Goal: Task Accomplishment & Management: Use online tool/utility

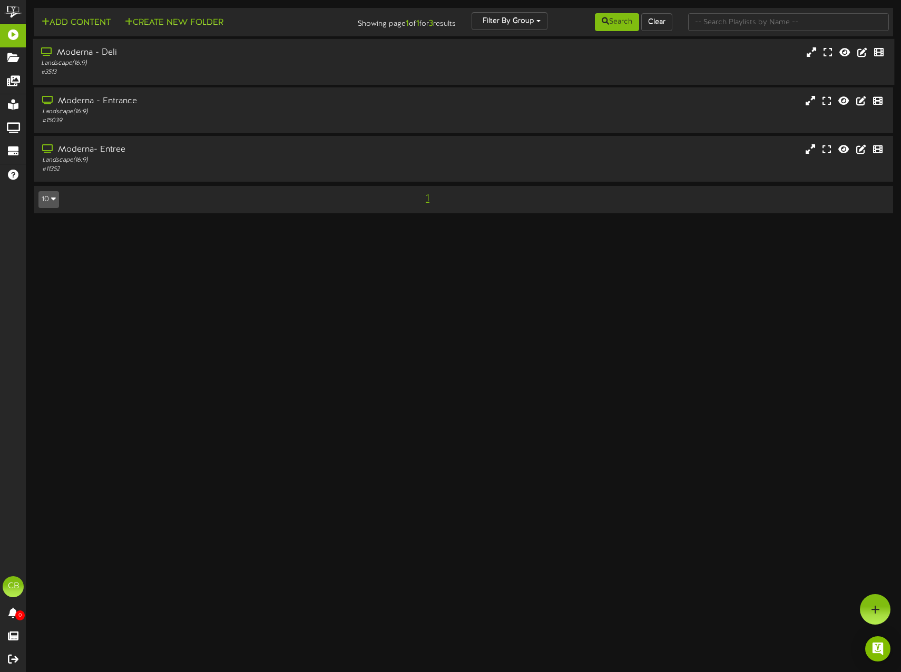
click at [92, 53] on div "Moderna - Deli" at bounding box center [212, 53] width 343 height 12
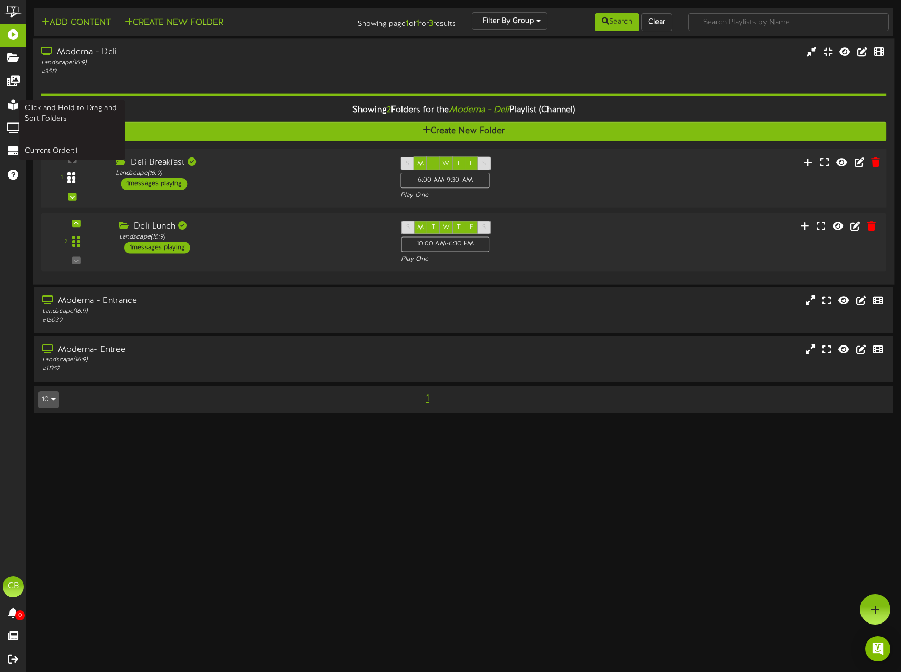
click at [73, 181] on icon at bounding box center [71, 178] width 8 height 13
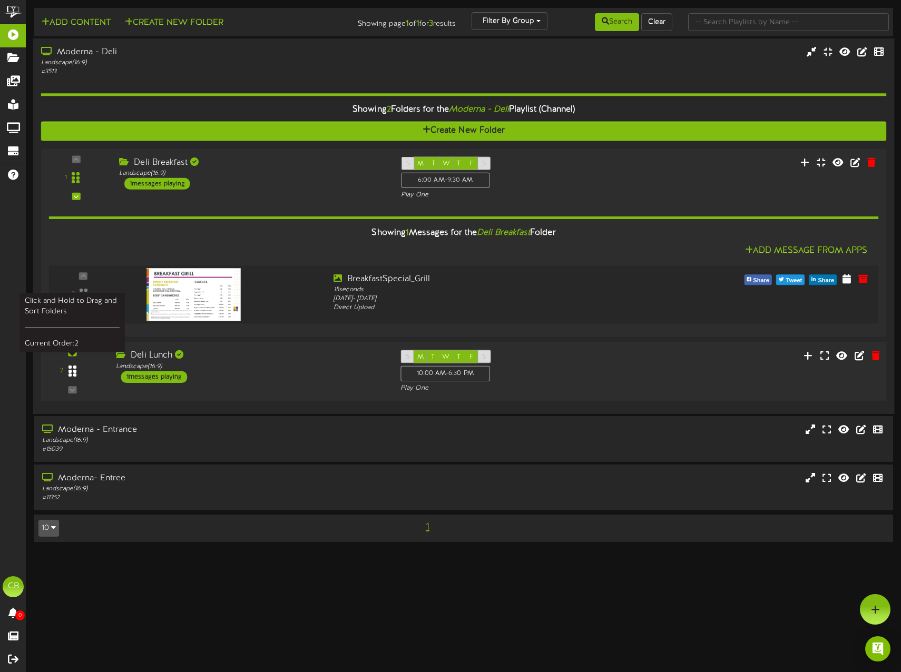
click at [77, 369] on div at bounding box center [72, 371] width 24 height 27
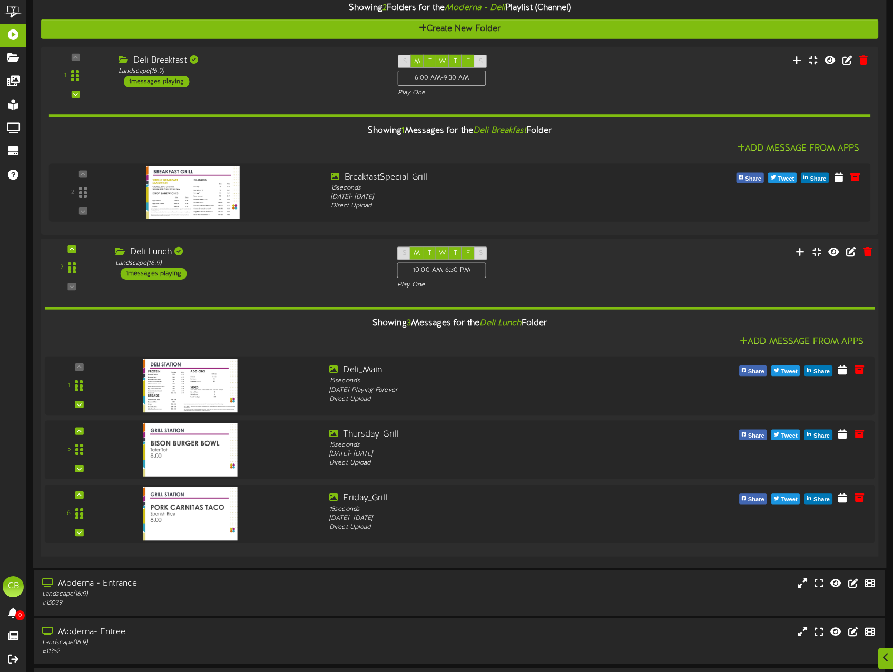
scroll to position [136, 0]
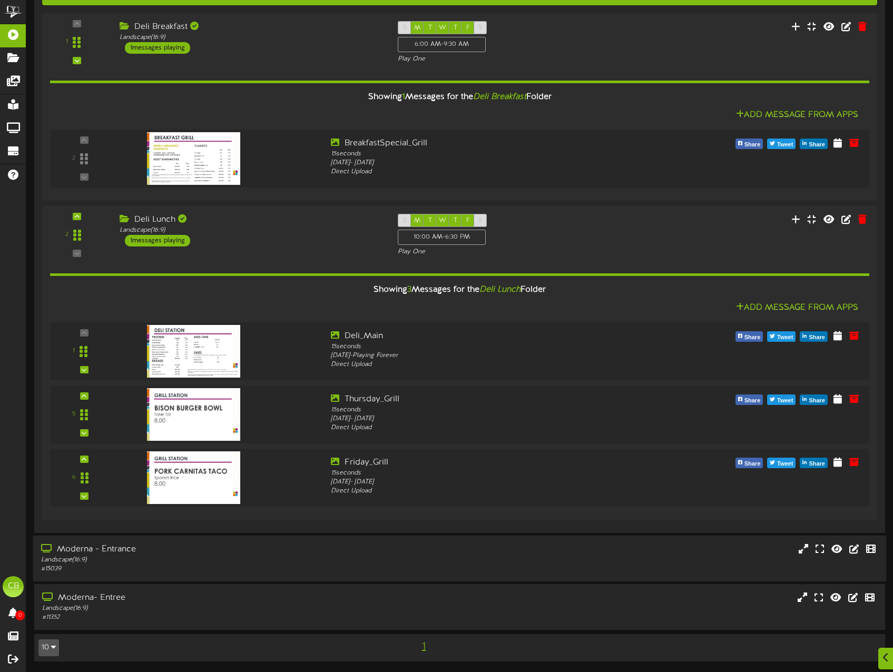
click at [176, 564] on div "Landscape ( 16:9 )" at bounding box center [211, 560] width 340 height 9
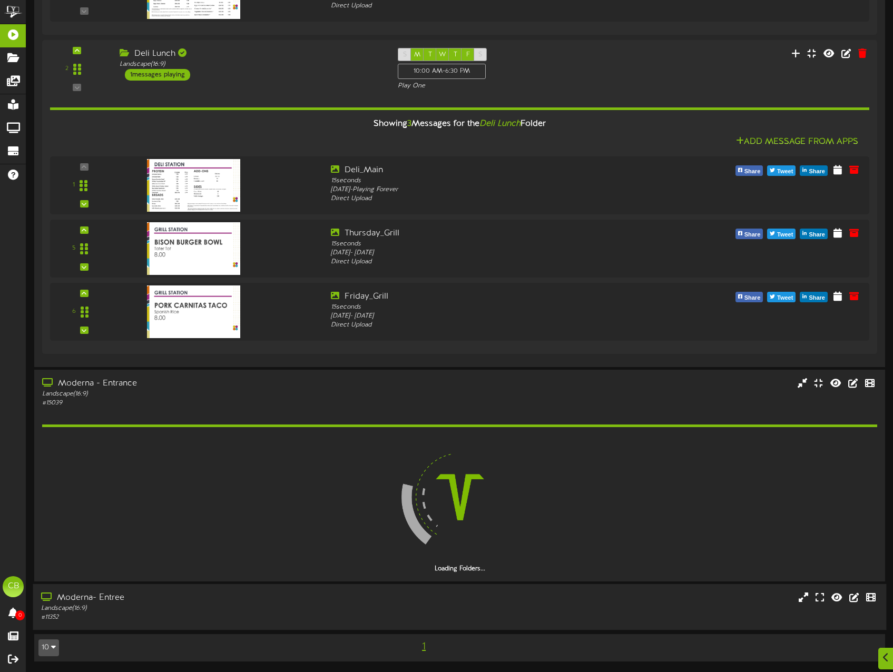
click at [181, 609] on div "Landscape ( 16:9 )" at bounding box center [211, 608] width 340 height 9
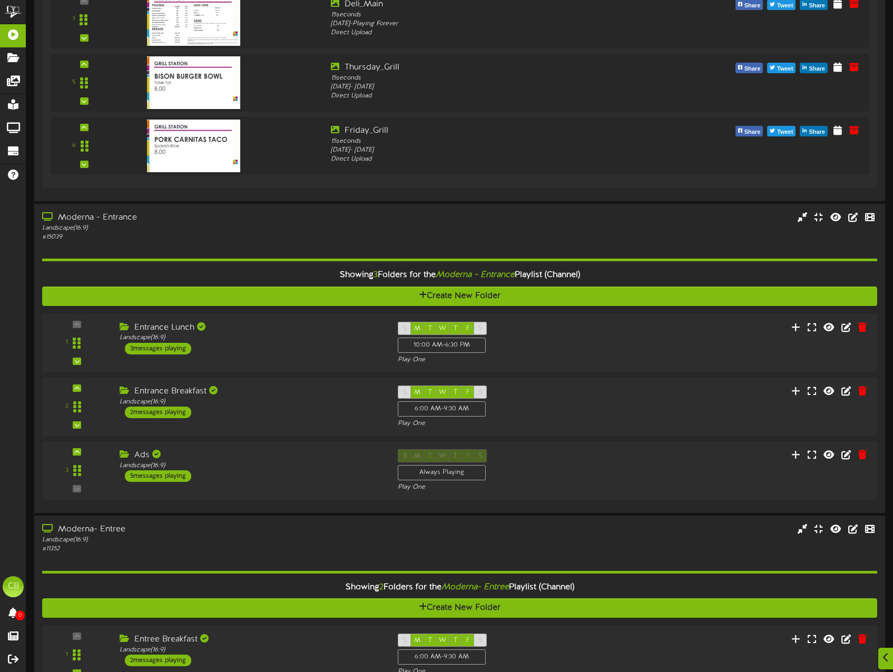
scroll to position [599, 0]
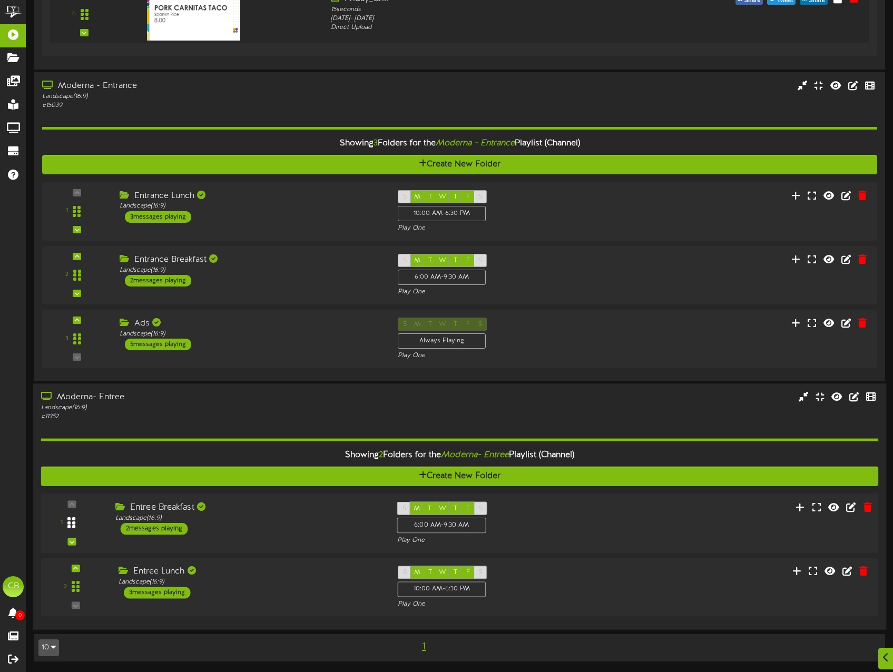
click at [76, 530] on div at bounding box center [72, 523] width 24 height 27
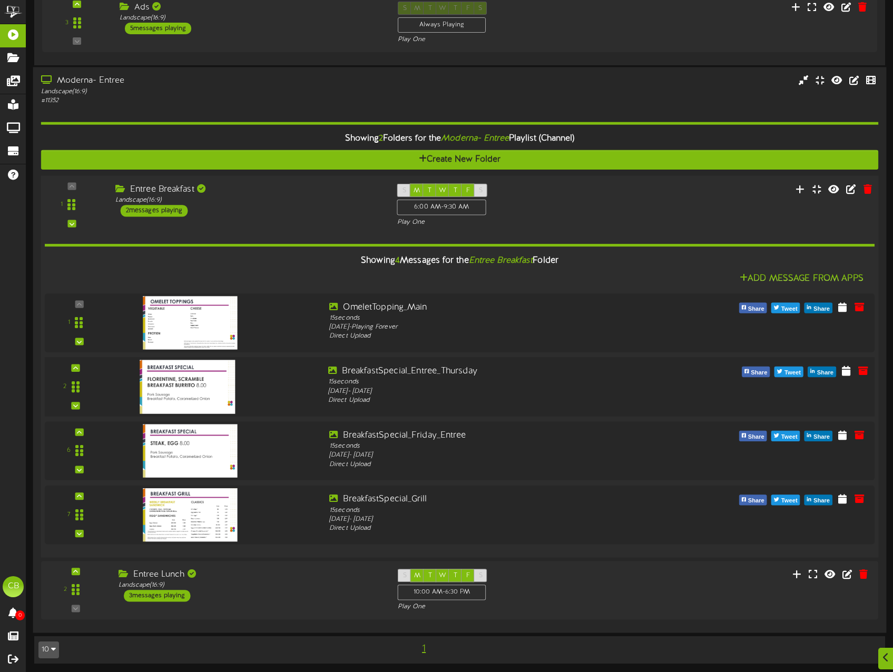
scroll to position [917, 0]
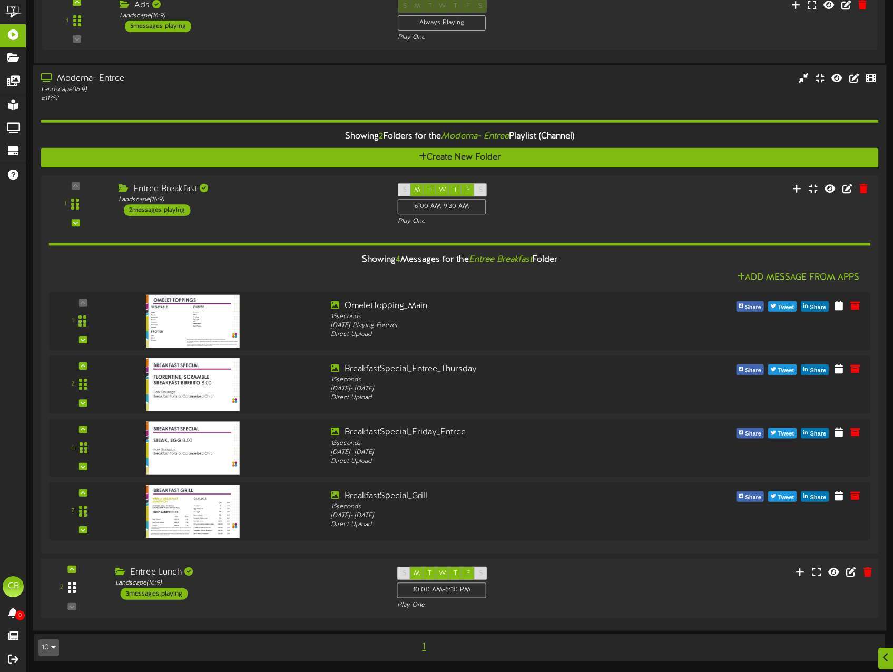
click at [84, 591] on div at bounding box center [72, 588] width 24 height 27
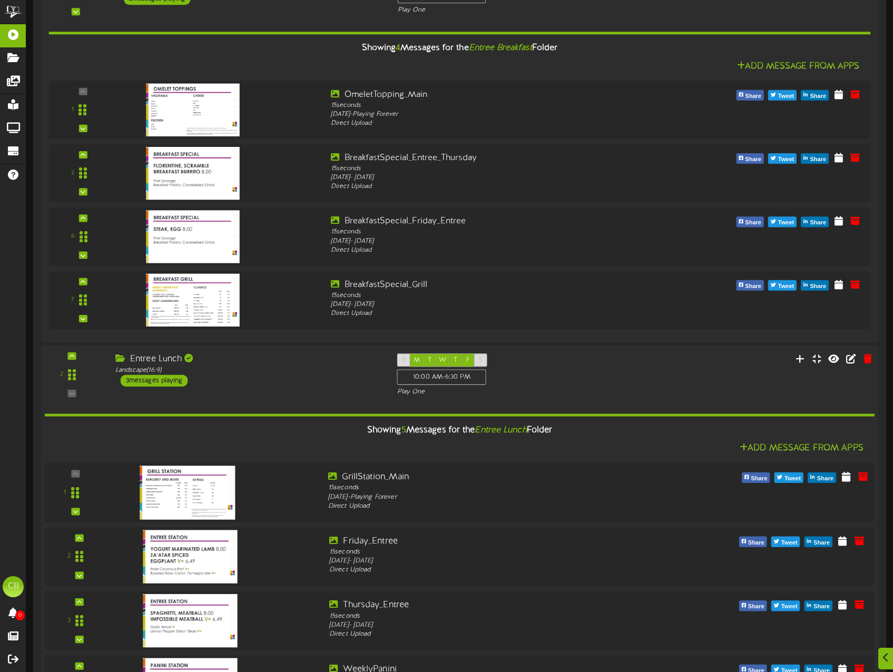
scroll to position [1286, 0]
